Goal: Check status: Check status

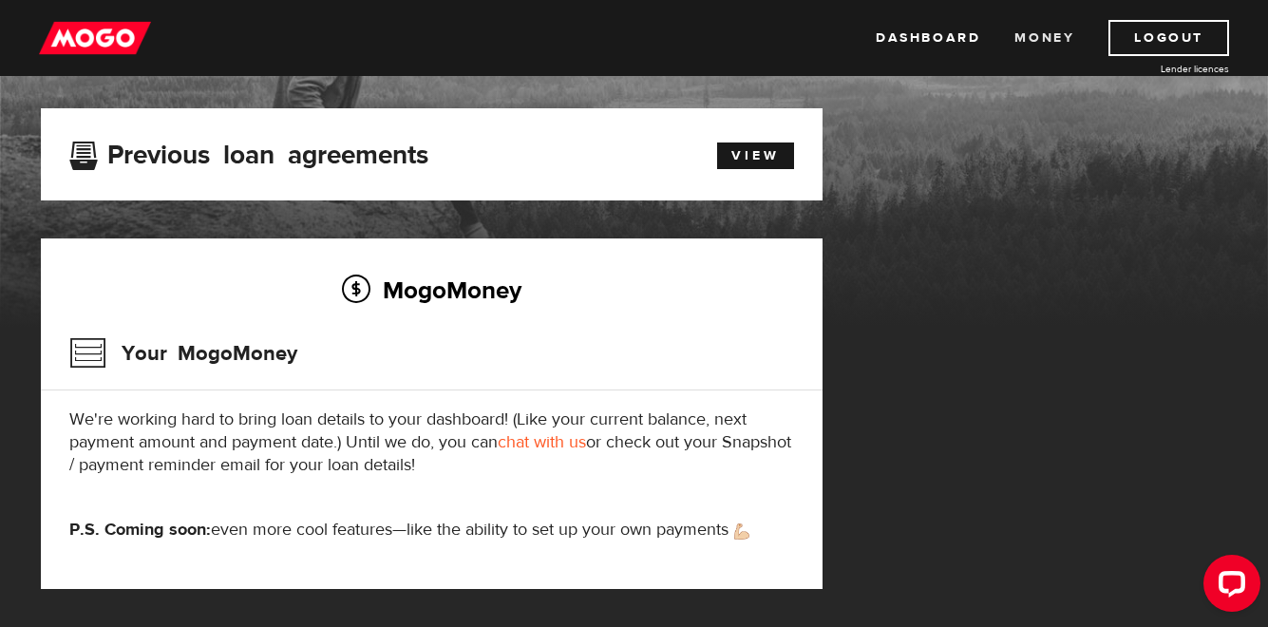
click at [1051, 36] on link "Money" at bounding box center [1044, 38] width 60 height 36
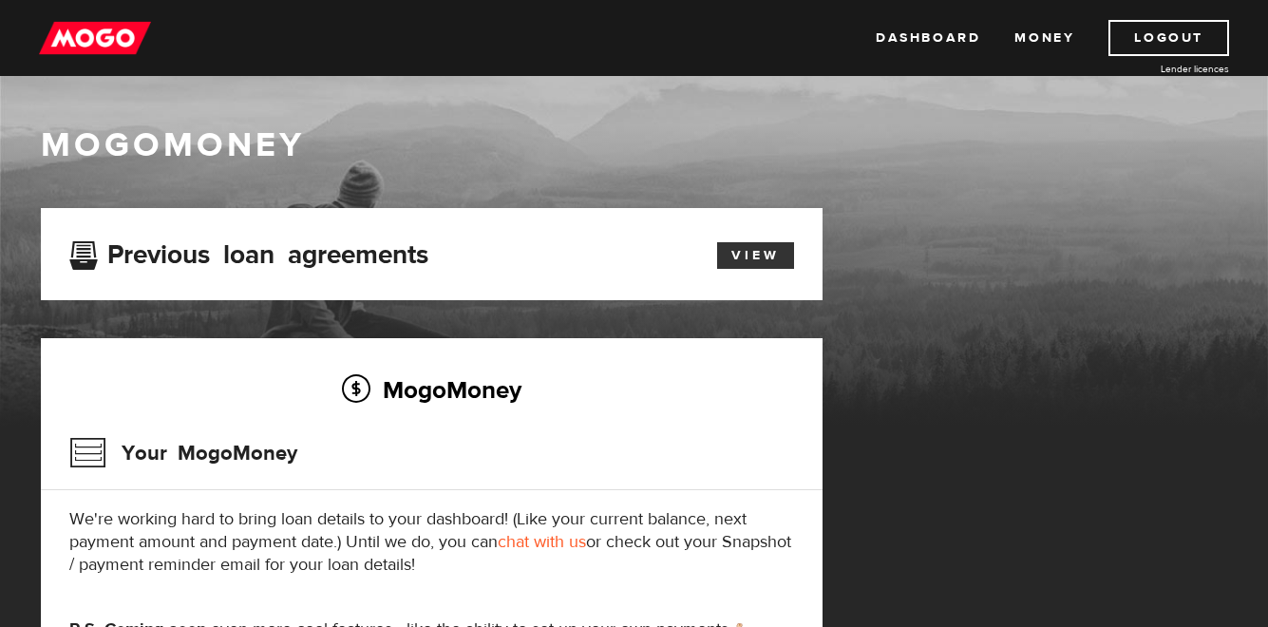
click at [755, 254] on link "View" at bounding box center [755, 255] width 77 height 27
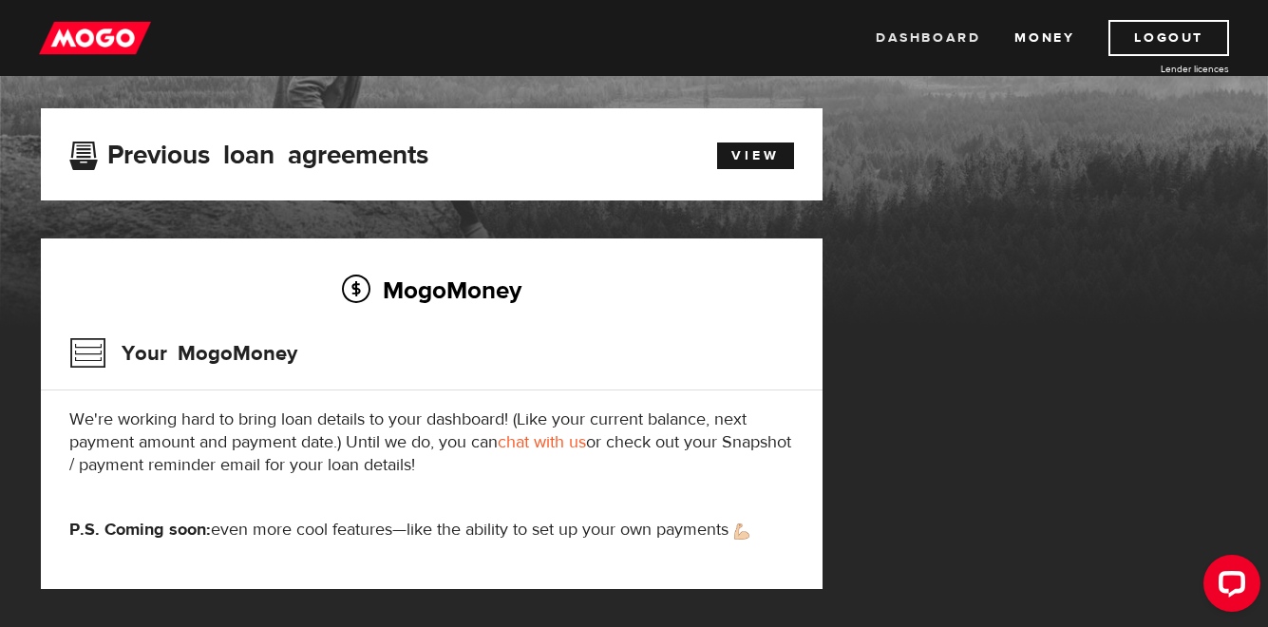
click at [930, 32] on link "Dashboard" at bounding box center [928, 38] width 104 height 36
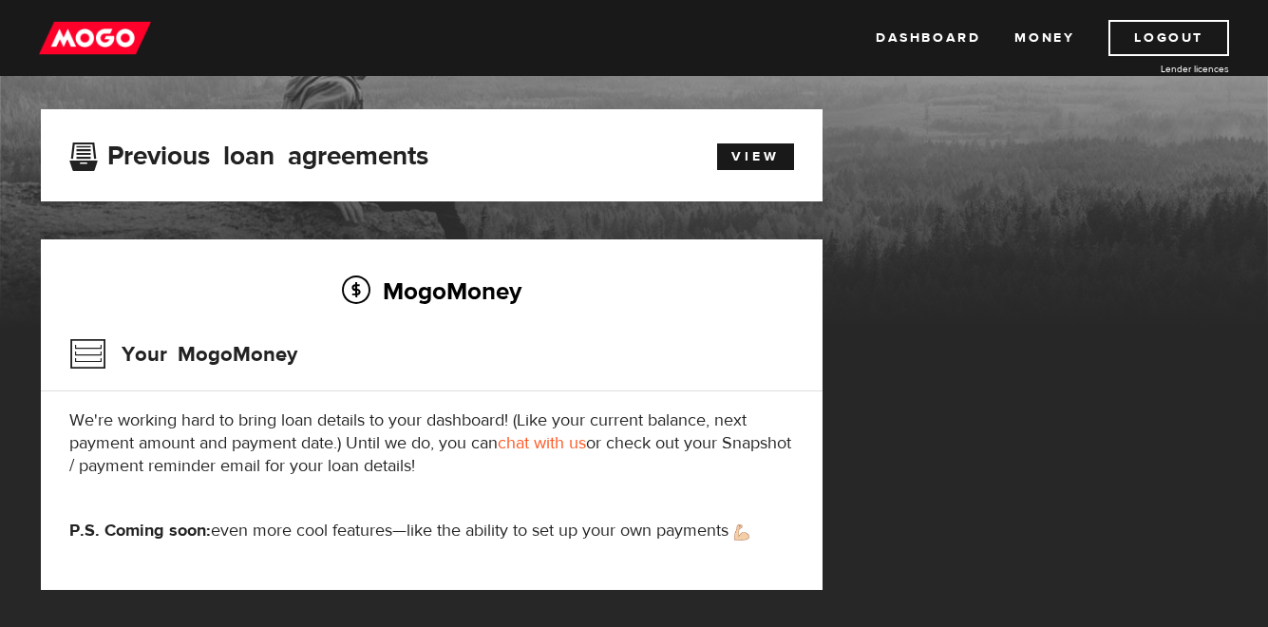
scroll to position [100, 0]
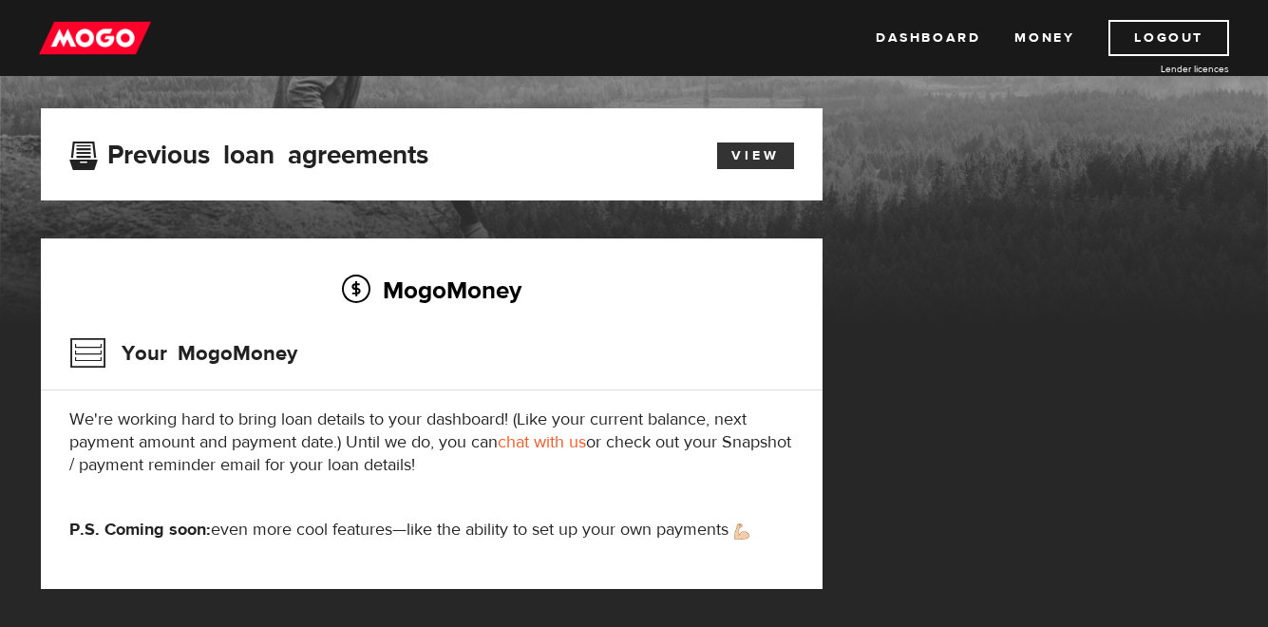
click at [781, 150] on link "View" at bounding box center [755, 155] width 77 height 27
